Goal: Task Accomplishment & Management: Manage account settings

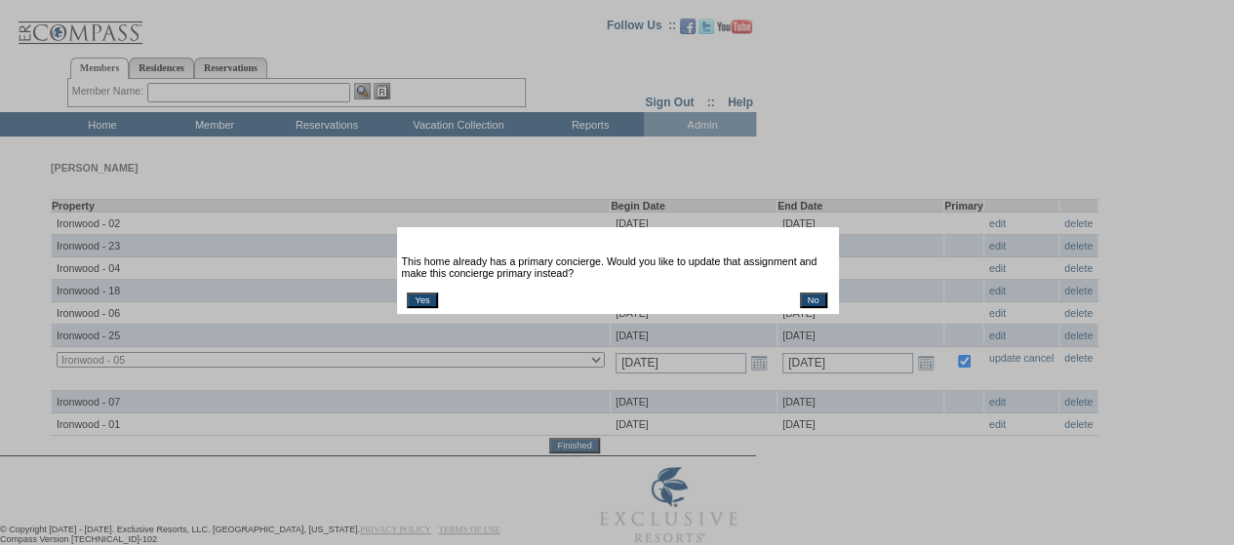
click at [420, 302] on input "Yes" at bounding box center [422, 301] width 30 height 16
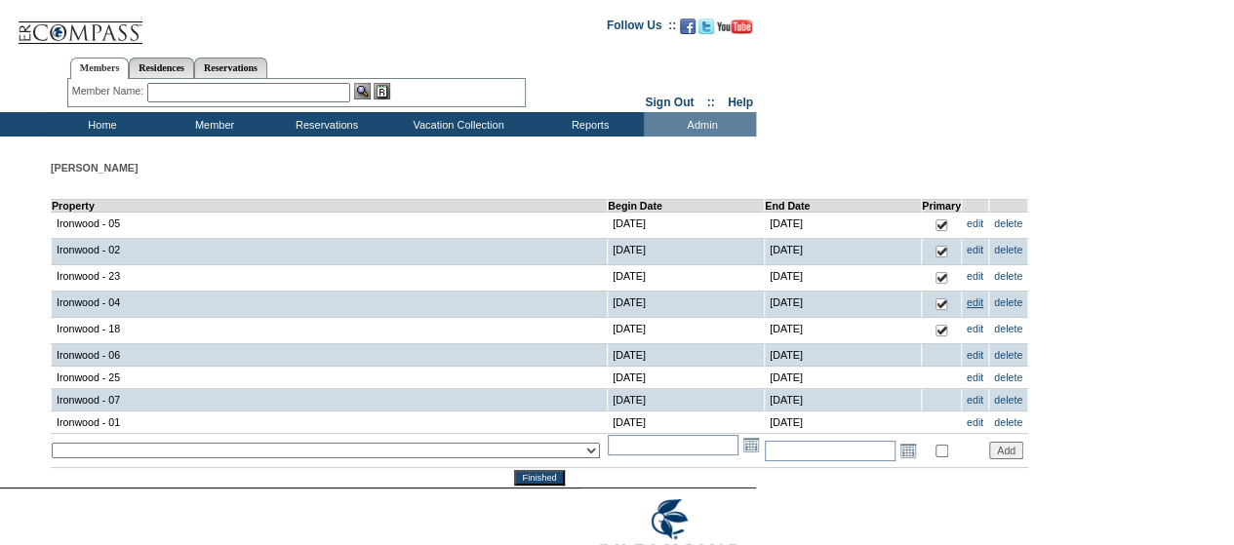
click at [967, 302] on link "edit" at bounding box center [975, 303] width 17 height 12
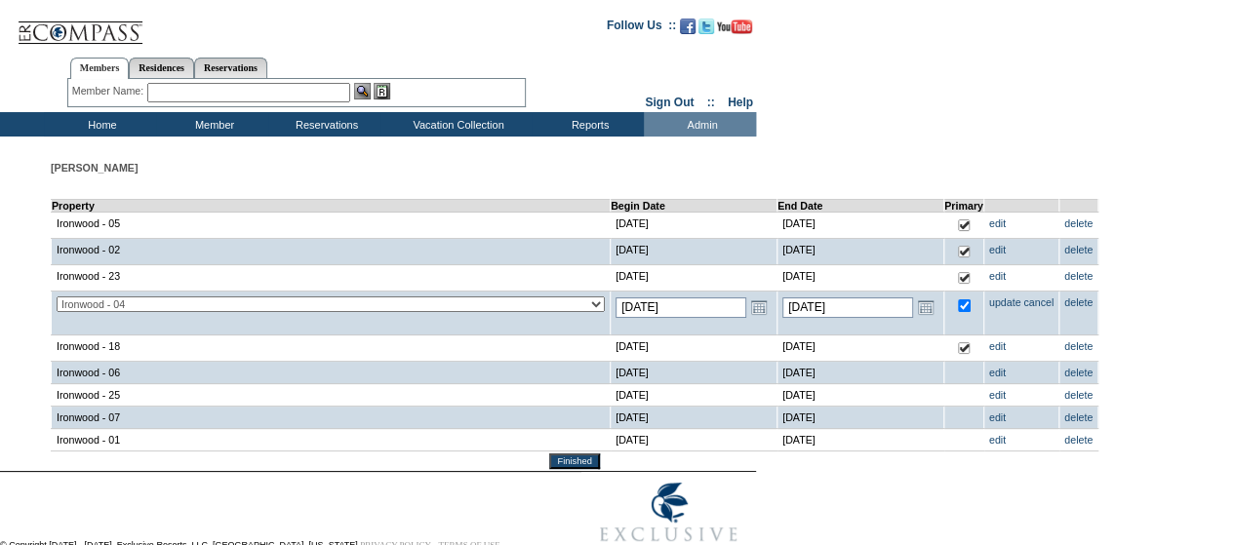
click at [958, 305] on input "checkbox" at bounding box center [964, 306] width 13 height 13
checkbox input "false"
click at [989, 298] on link "update" at bounding box center [1005, 303] width 32 height 12
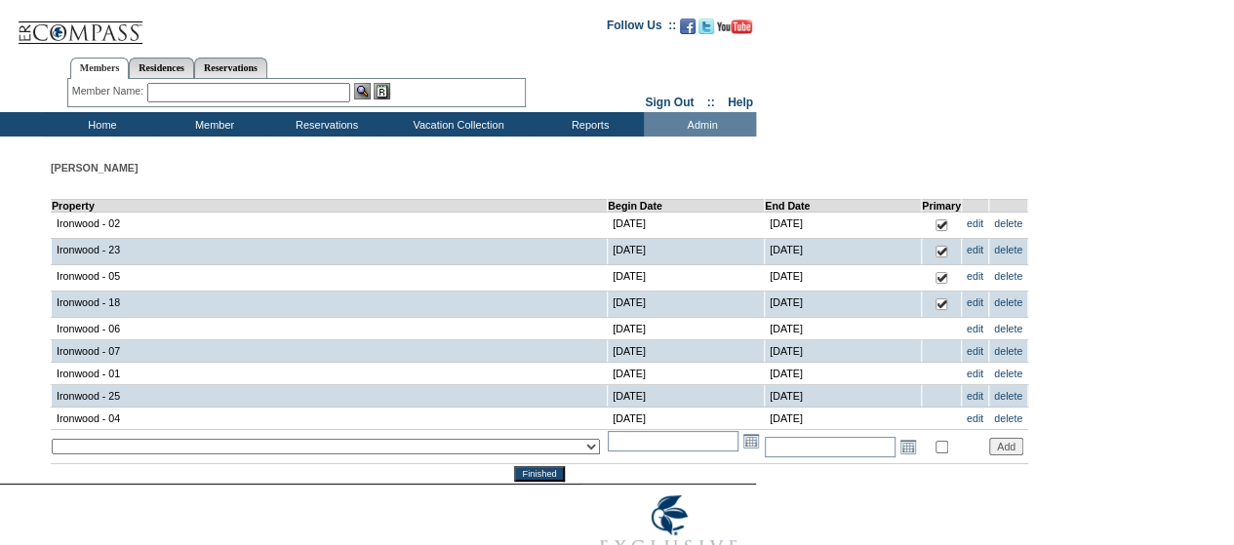
click at [514, 472] on input "Finished" at bounding box center [539, 474] width 50 height 16
